Goal: Contribute content: Contribute content

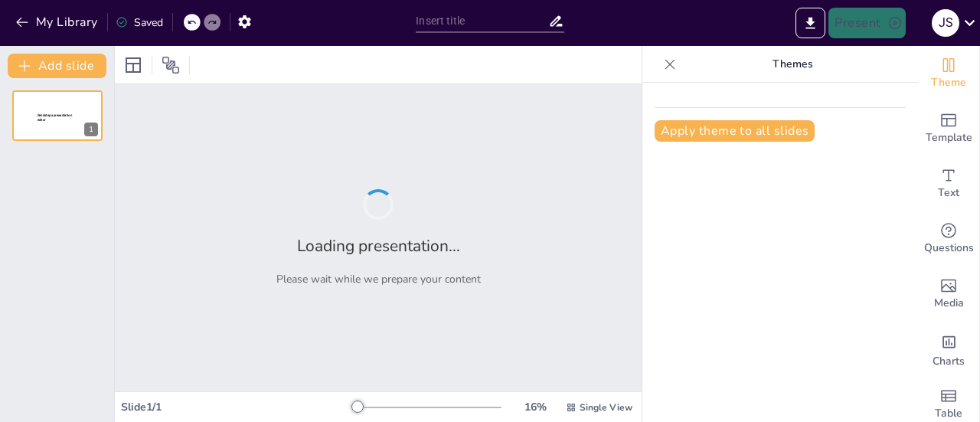
type input "Identidades Juveniles: Lengua, Cultura y Formas de Expresión en la Comunicación…"
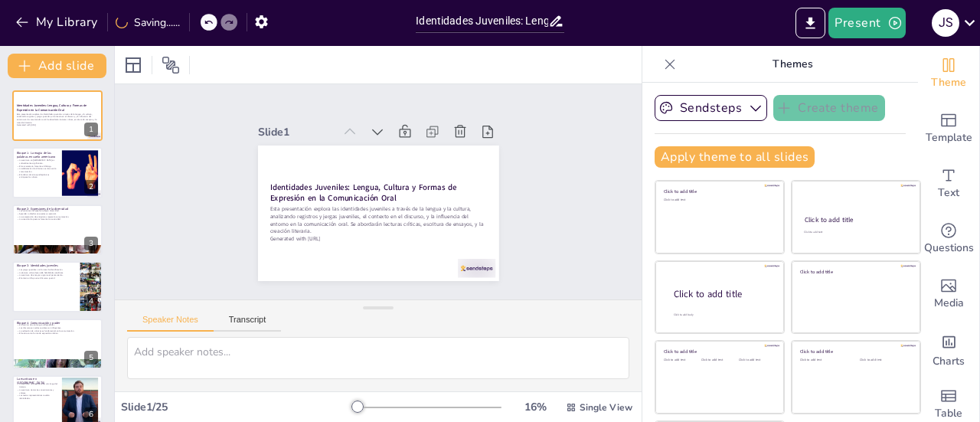
checkbox input "true"
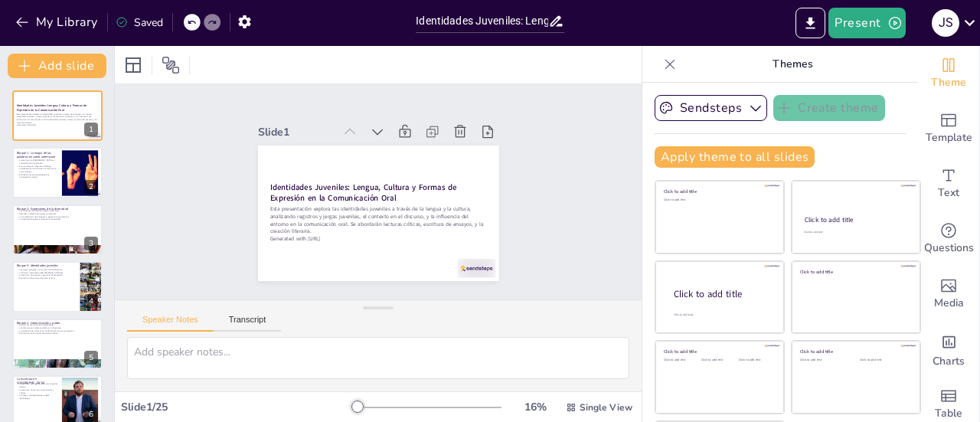
checkbox input "true"
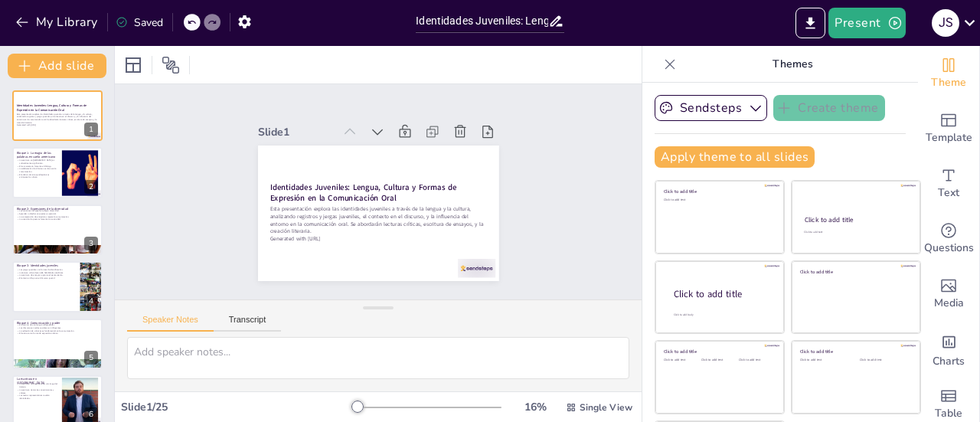
checkbox input "true"
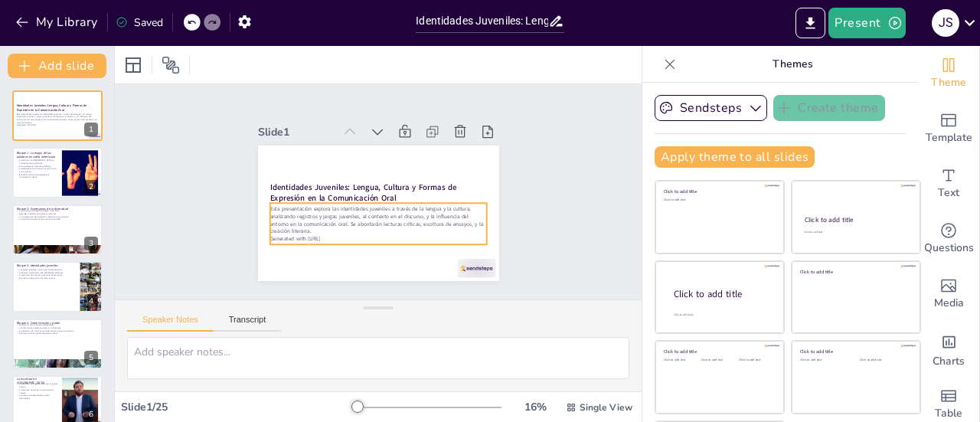
checkbox input "true"
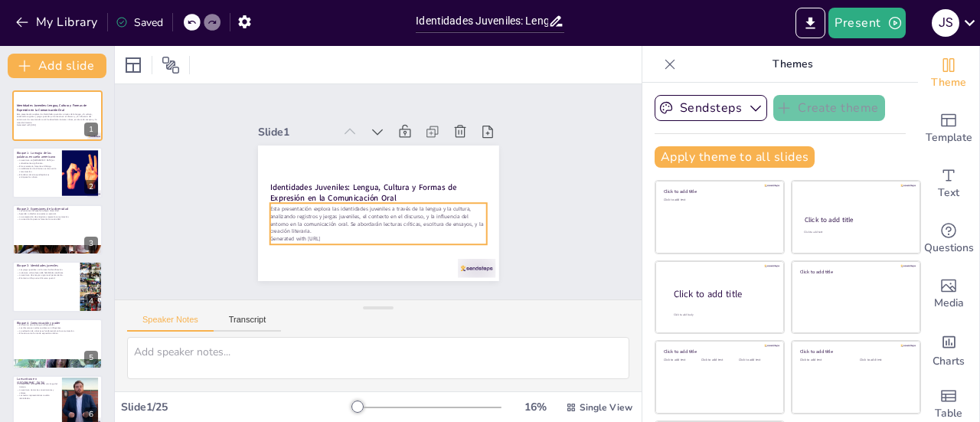
checkbox input "true"
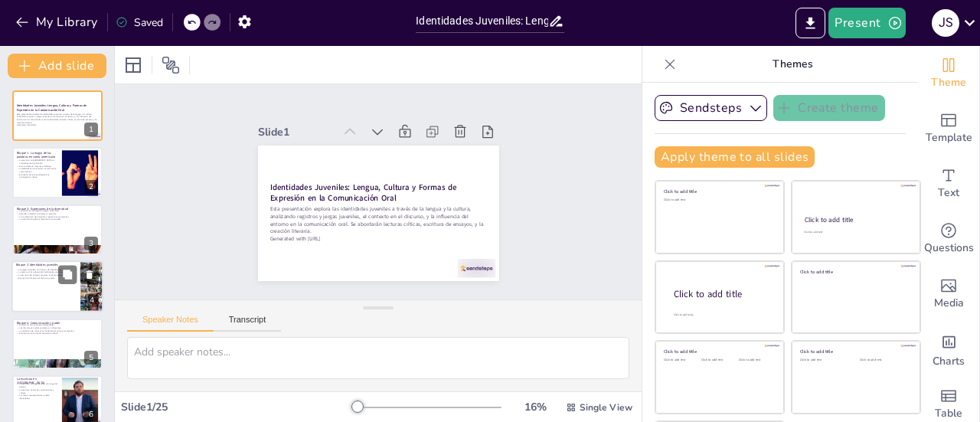
checkbox input "true"
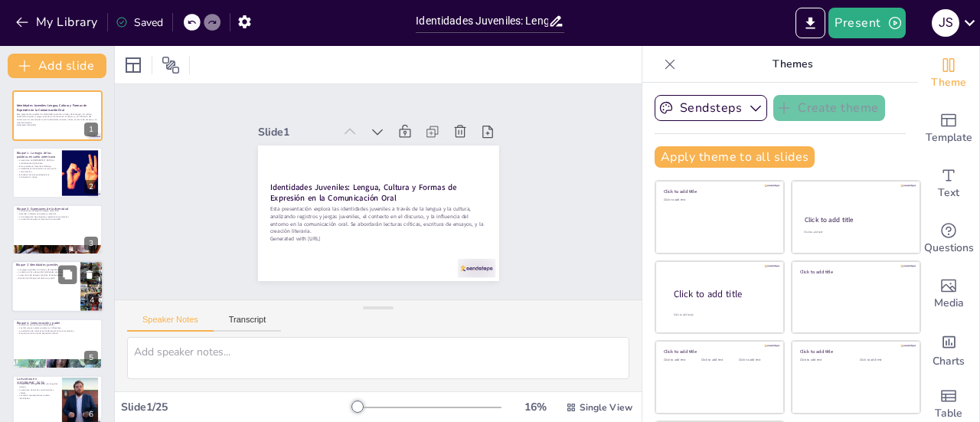
click at [67, 290] on div at bounding box center [57, 286] width 92 height 52
type textarea "Las jergas juveniles son un medio de identificación entre los jóvenes. Su uso v…"
checkbox input "true"
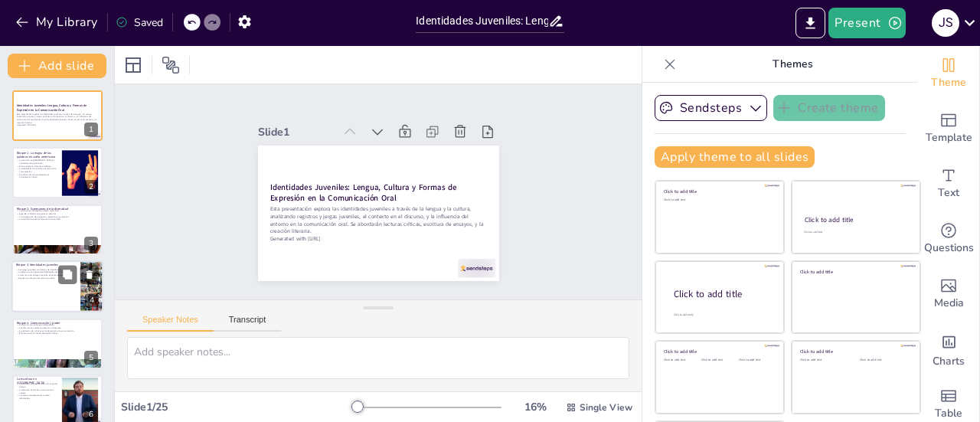
checkbox input "true"
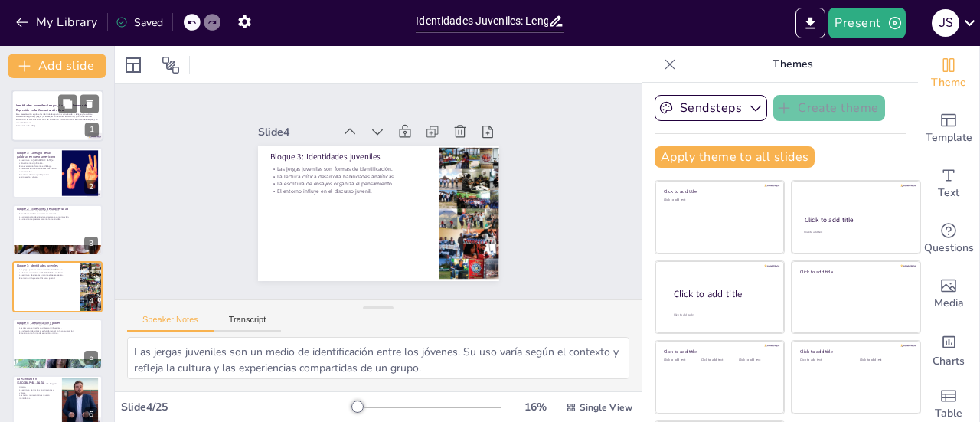
click at [47, 116] on p "Esta presentación explora las identidades juveniles a través de la lengua y la …" at bounding box center [57, 118] width 83 height 11
checkbox input "true"
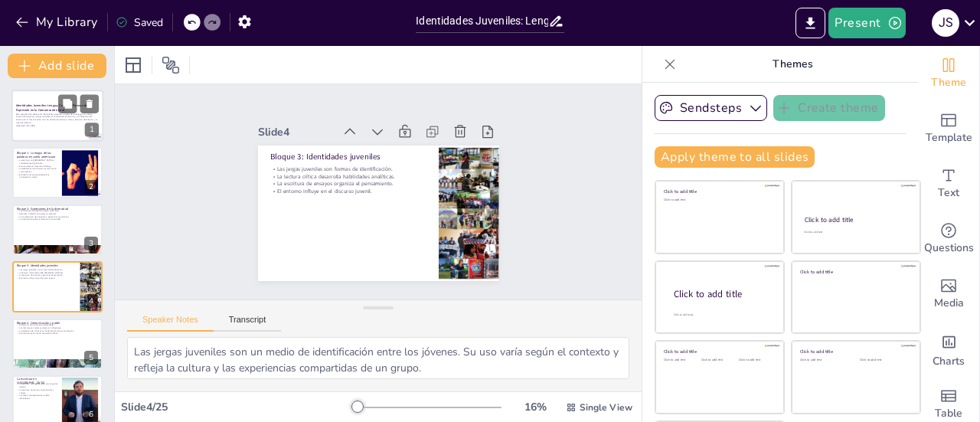
checkbox input "true"
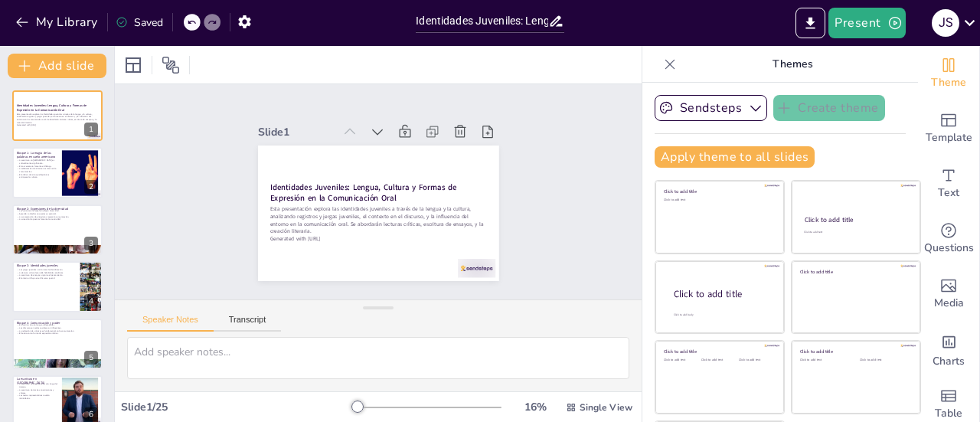
checkbox input "true"
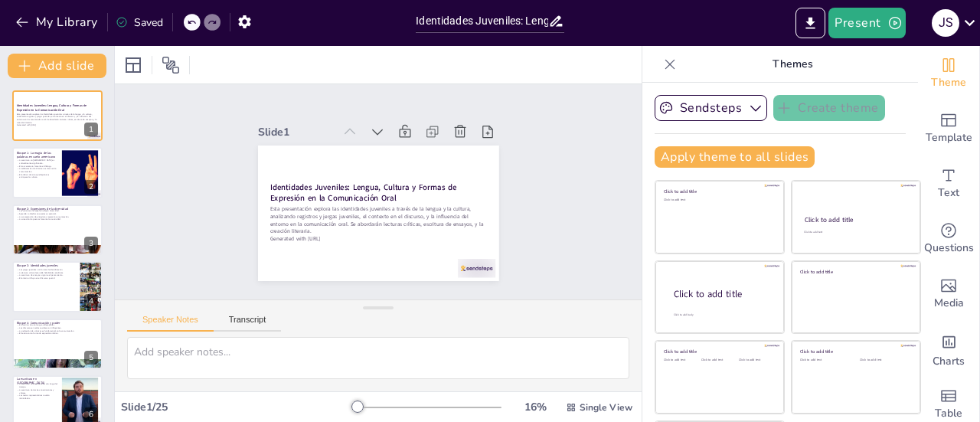
checkbox input "true"
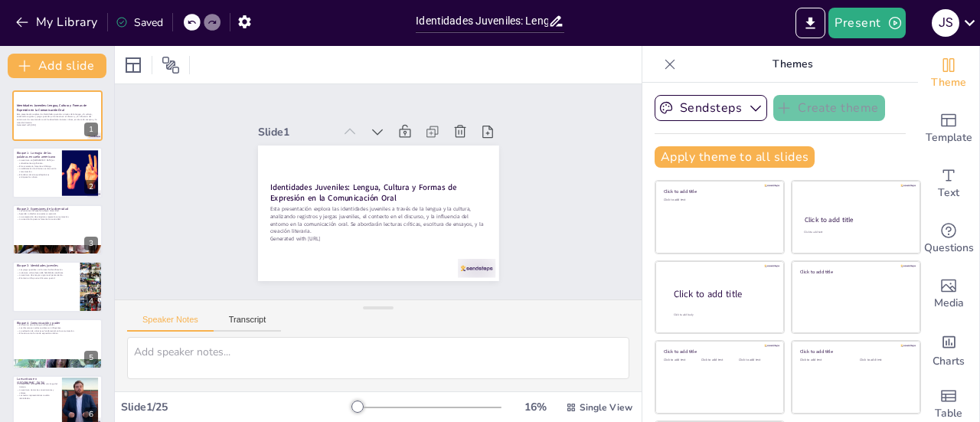
checkbox input "true"
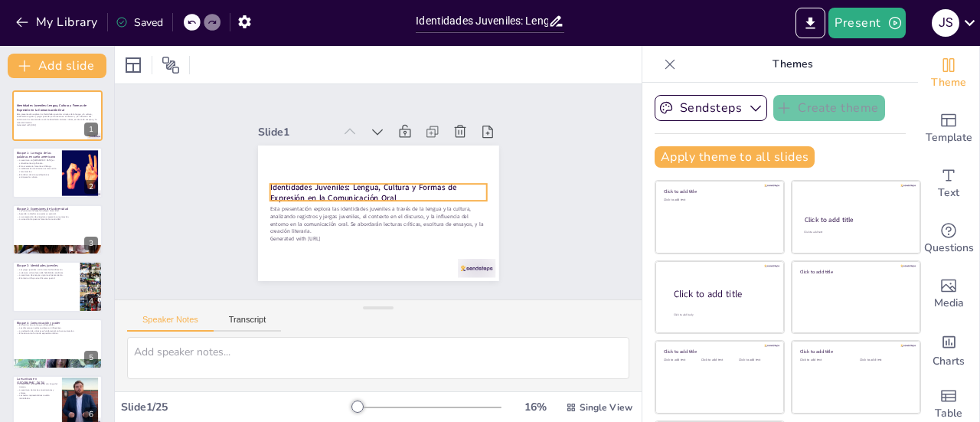
checkbox input "true"
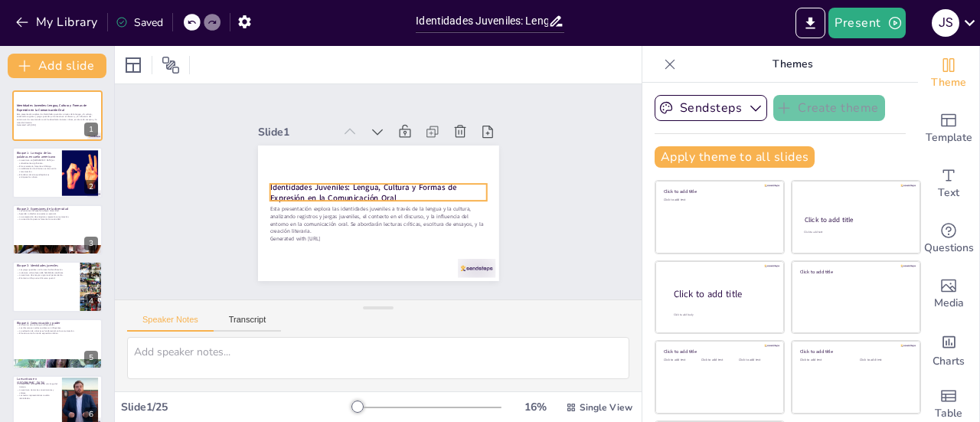
checkbox input "true"
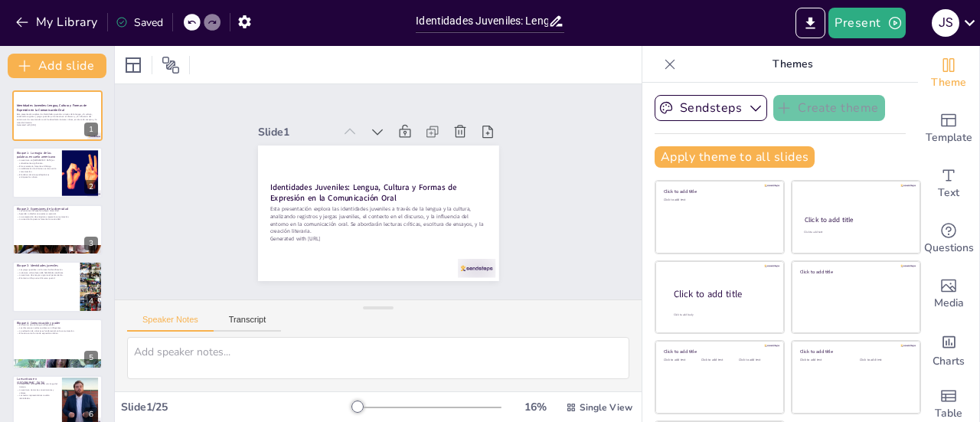
checkbox input "true"
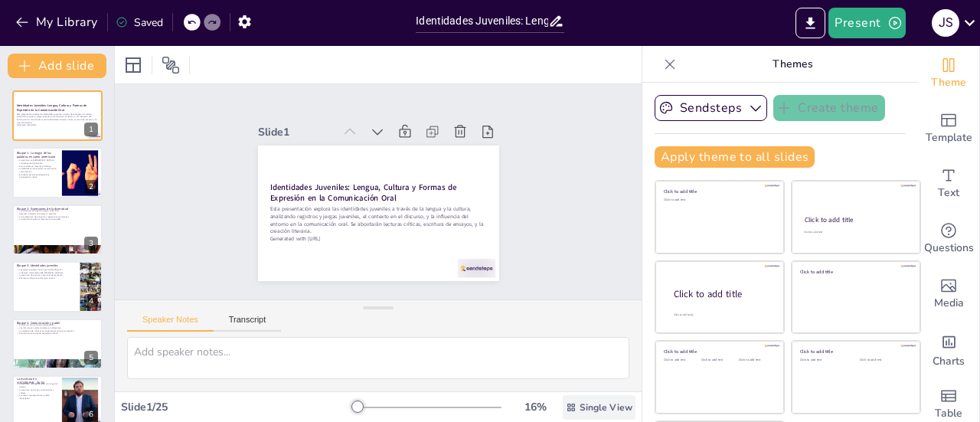
click at [567, 405] on icon at bounding box center [571, 407] width 8 height 8
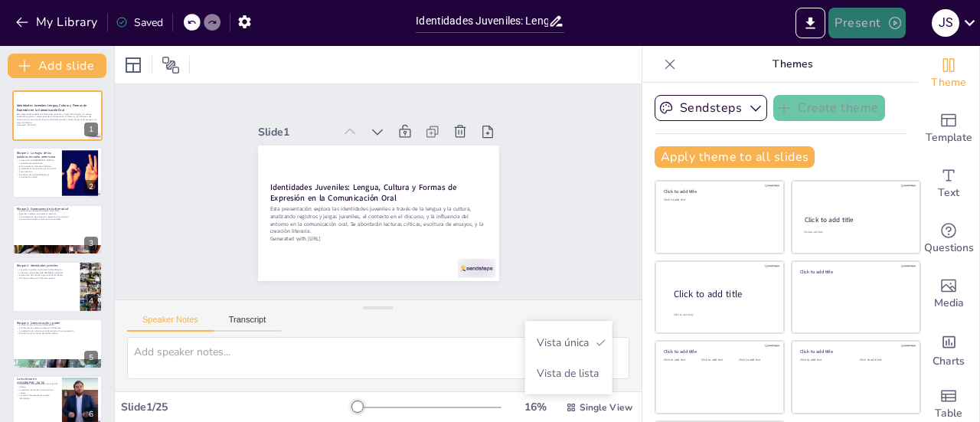
checkbox input "true"
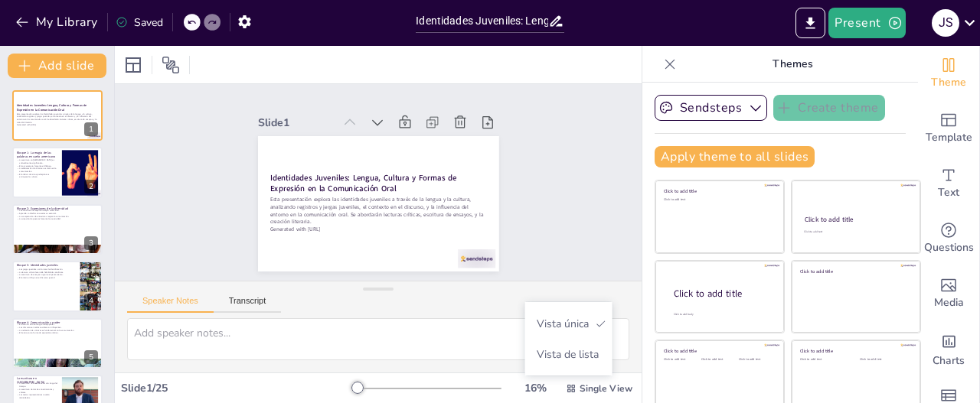
checkbox input "true"
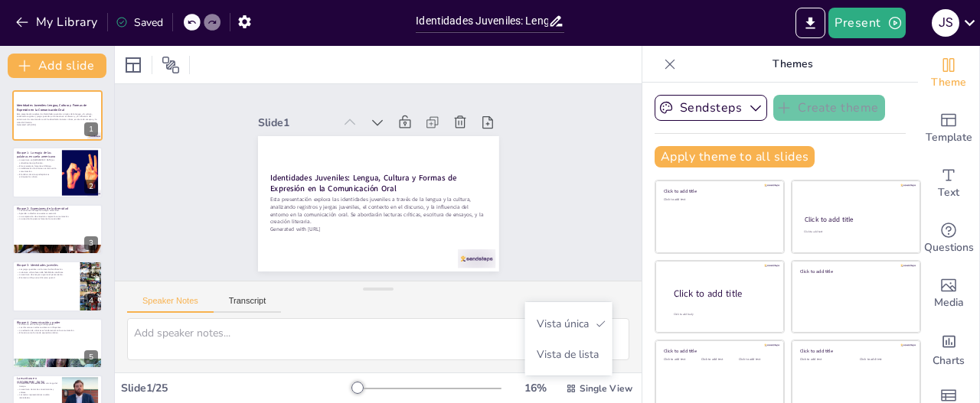
checkbox input "true"
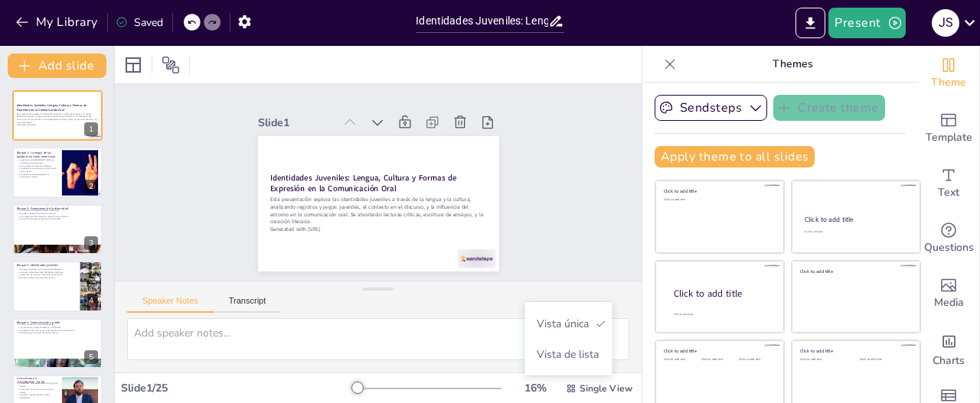
checkbox input "true"
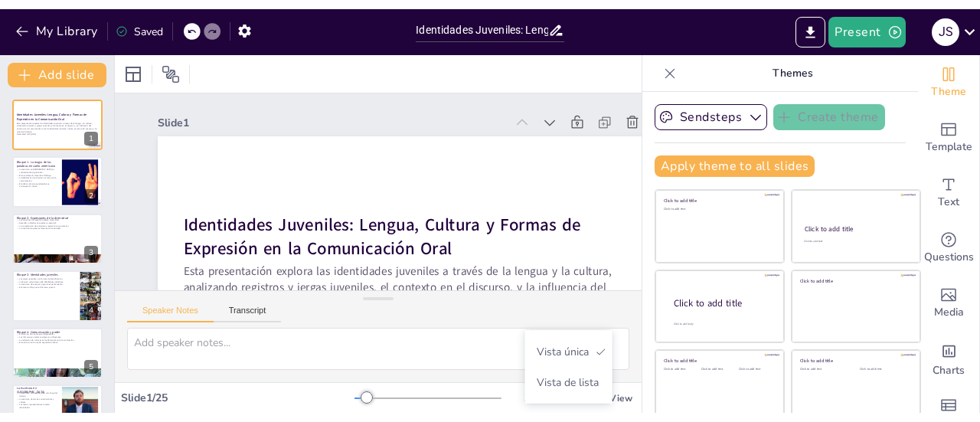
checkbox input "true"
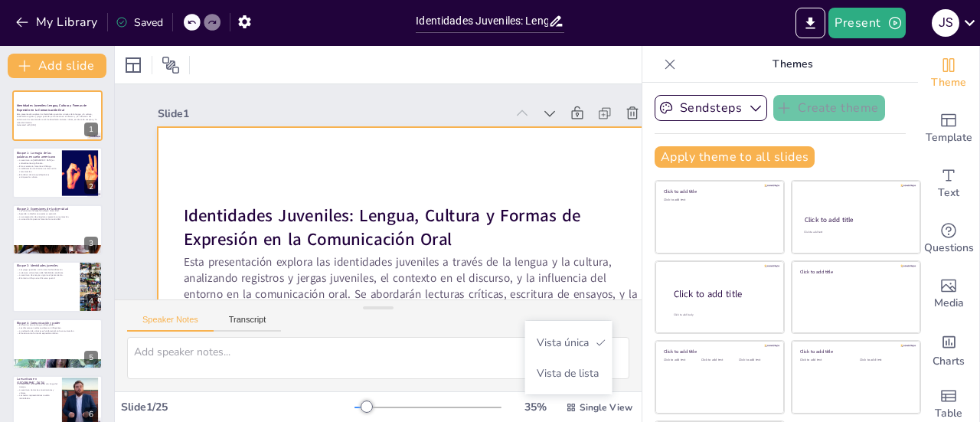
checkbox input "true"
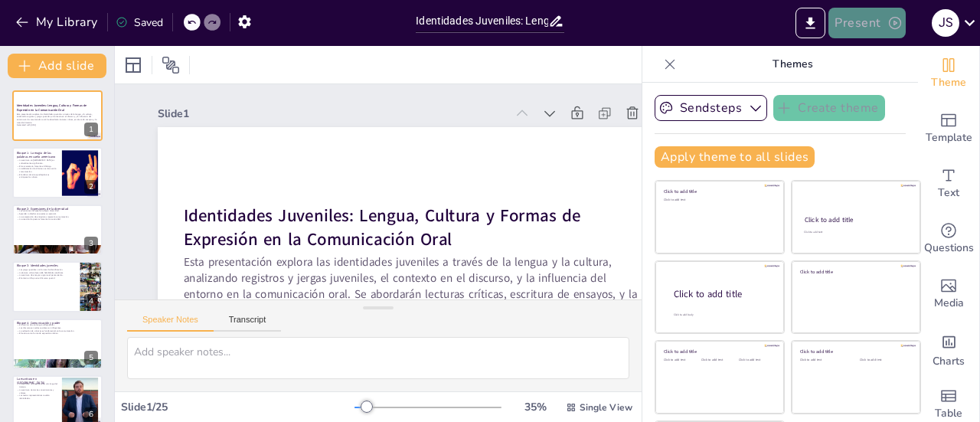
click at [889, 25] on icon "button" at bounding box center [895, 23] width 12 height 12
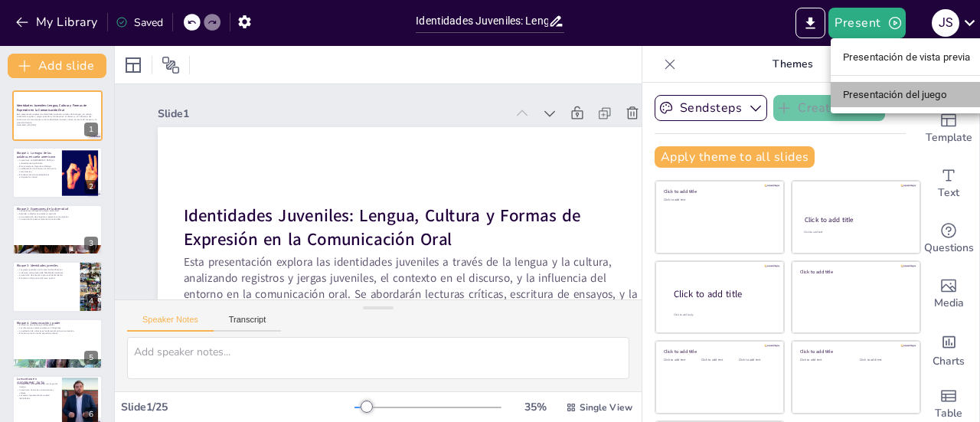
click at [873, 93] on font "Presentación del juego" at bounding box center [895, 94] width 104 height 11
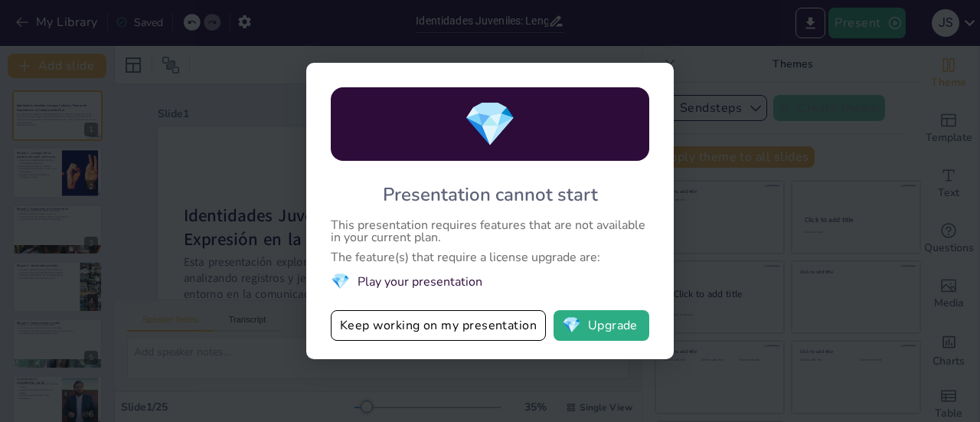
click at [709, 18] on div "💎 Presentation cannot start This presentation requires features that are not av…" at bounding box center [490, 211] width 980 height 422
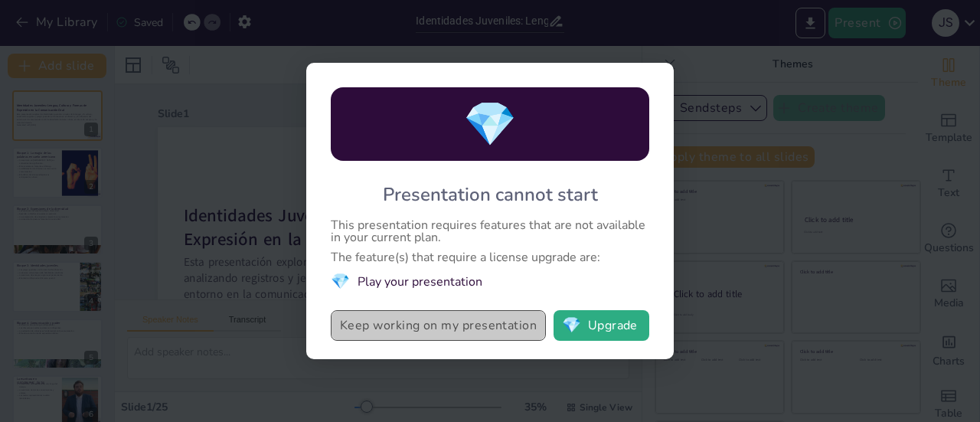
click at [438, 337] on button "Keep working on my presentation" at bounding box center [438, 325] width 215 height 31
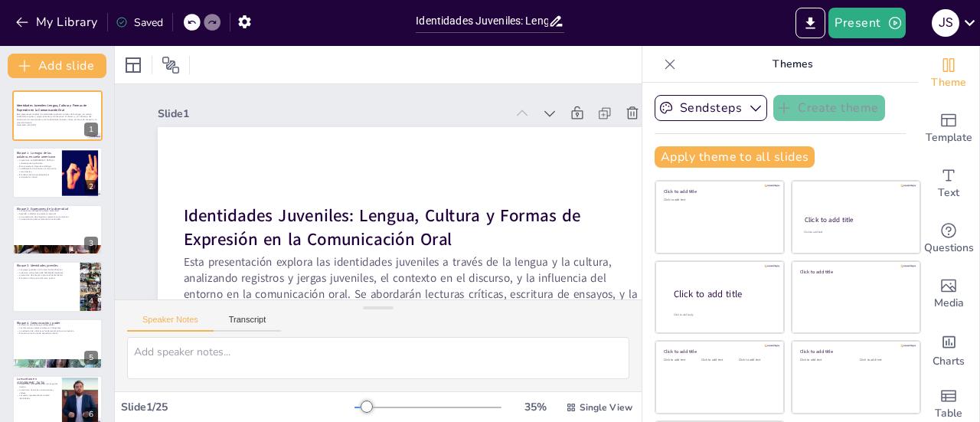
checkbox input "true"
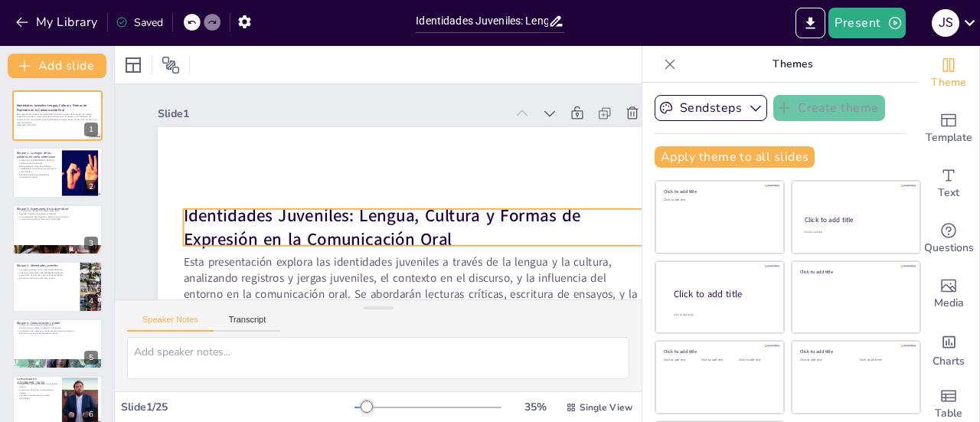
checkbox input "true"
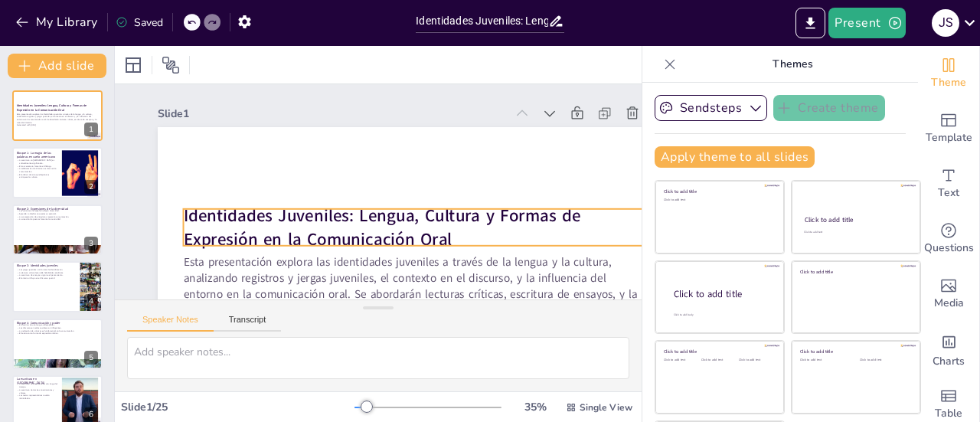
checkbox input "true"
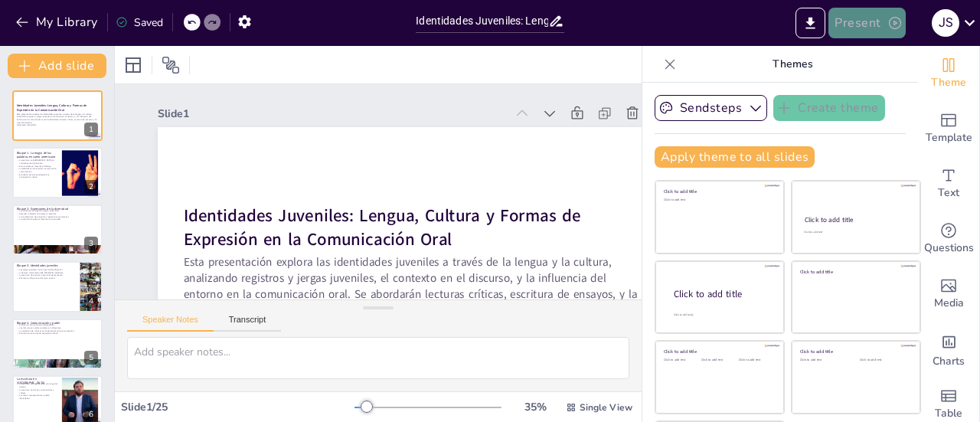
click at [868, 34] on button "Present" at bounding box center [866, 23] width 77 height 31
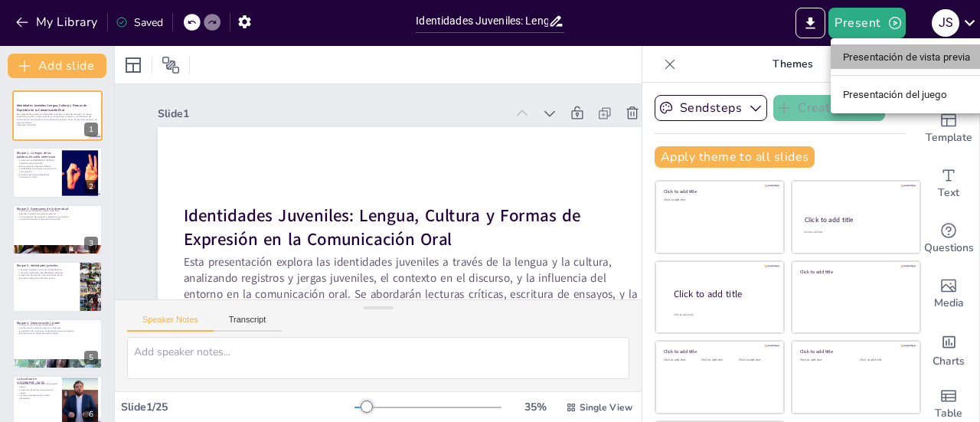
click at [860, 56] on font "Presentación de vista previa" at bounding box center [907, 56] width 128 height 11
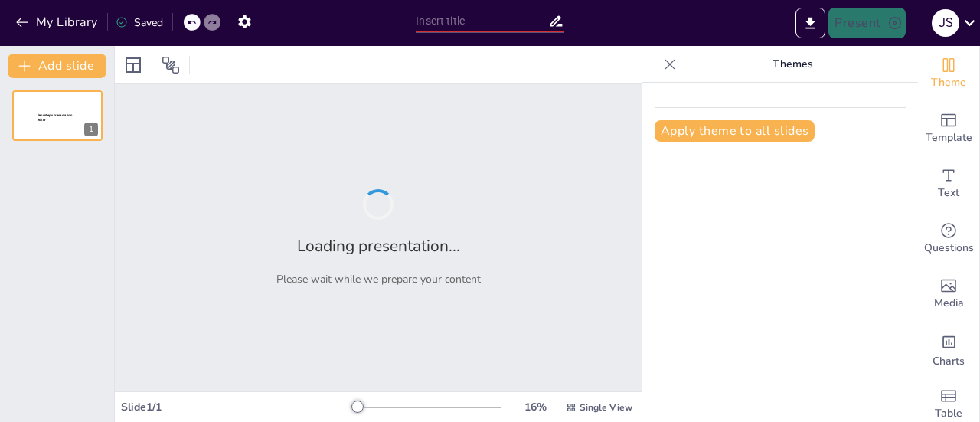
type input "Desafíos Literarios: Evaluación de Conocimientos a Través de Juegos"
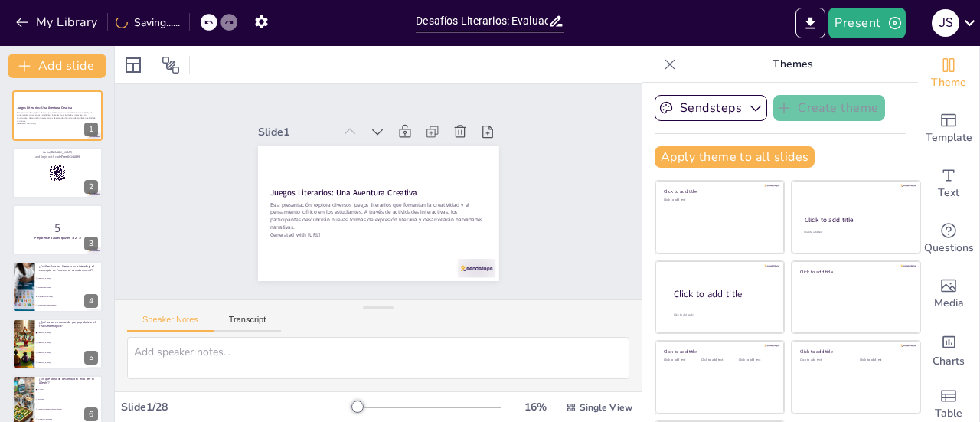
checkbox input "true"
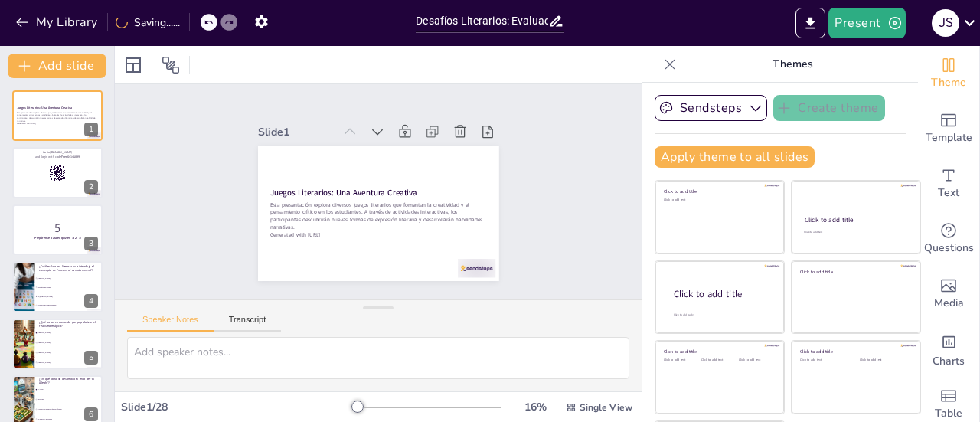
checkbox input "true"
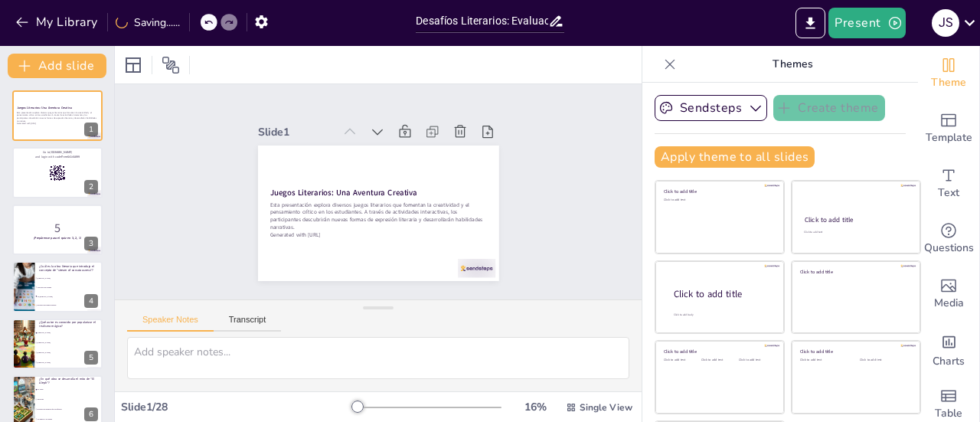
checkbox input "true"
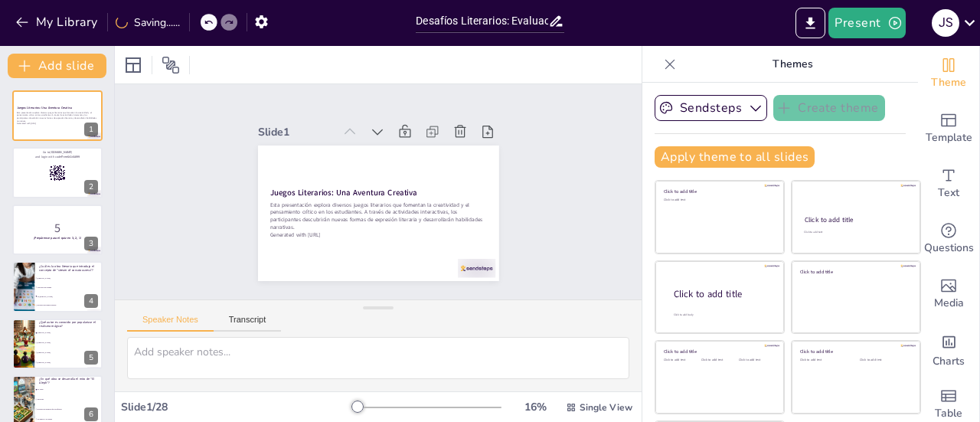
checkbox input "true"
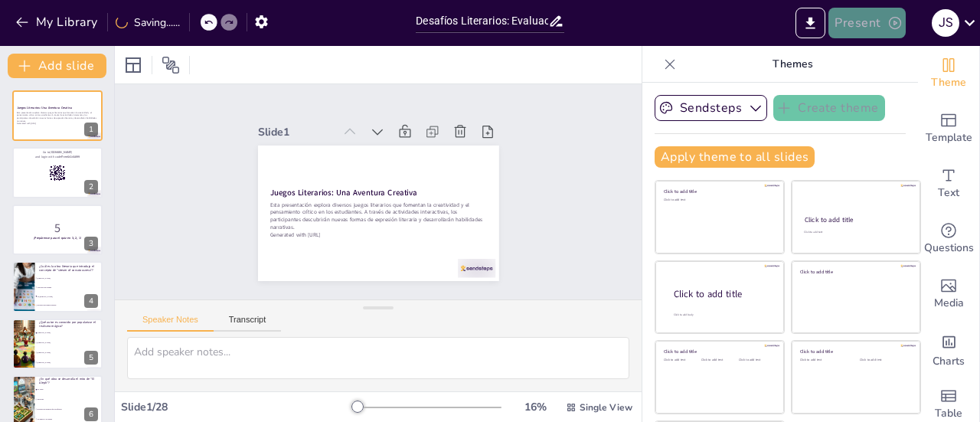
click at [851, 25] on button "Present" at bounding box center [866, 23] width 77 height 31
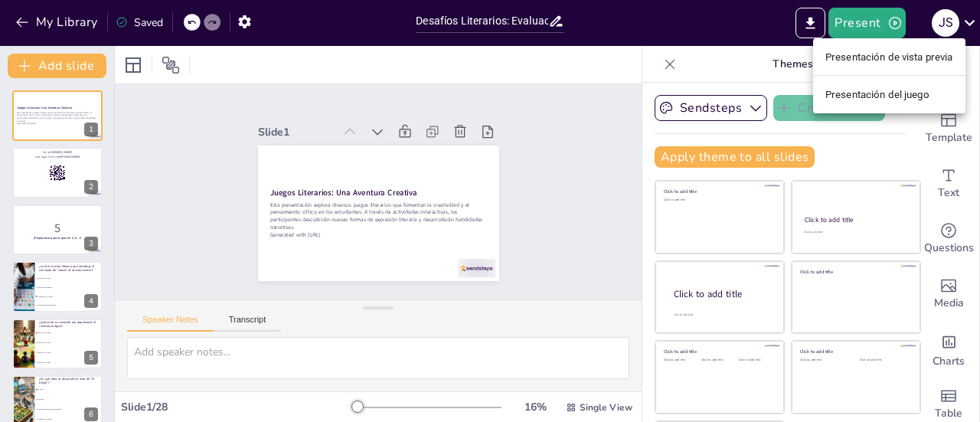
checkbox input "true"
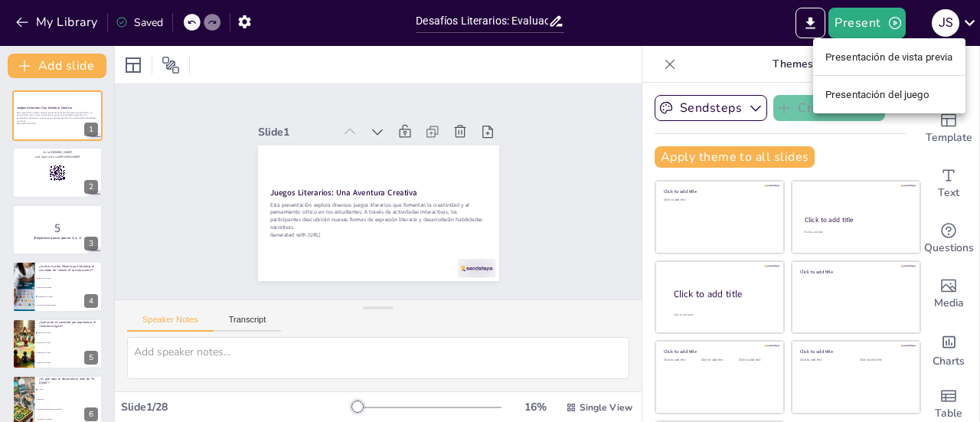
checkbox input "true"
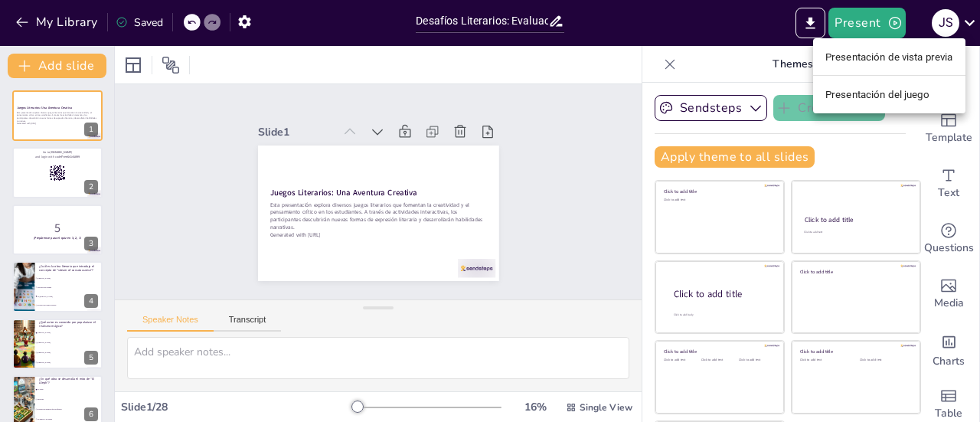
checkbox input "true"
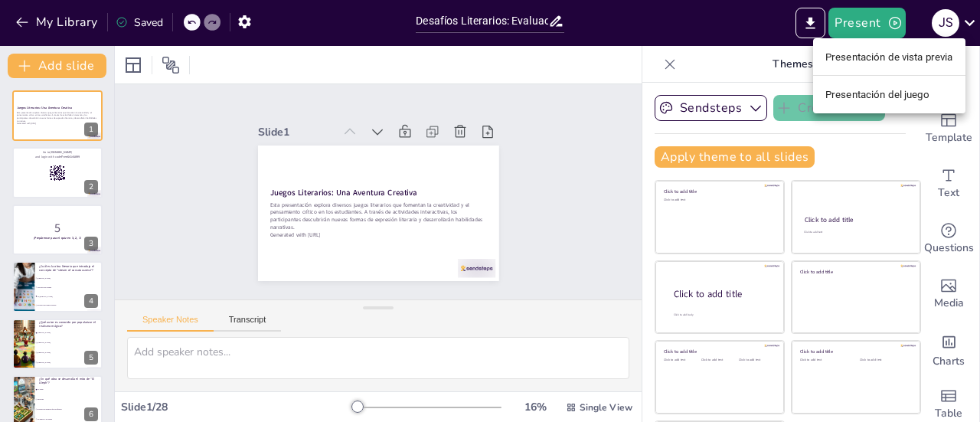
checkbox input "true"
